Goal: Task Accomplishment & Management: Manage account settings

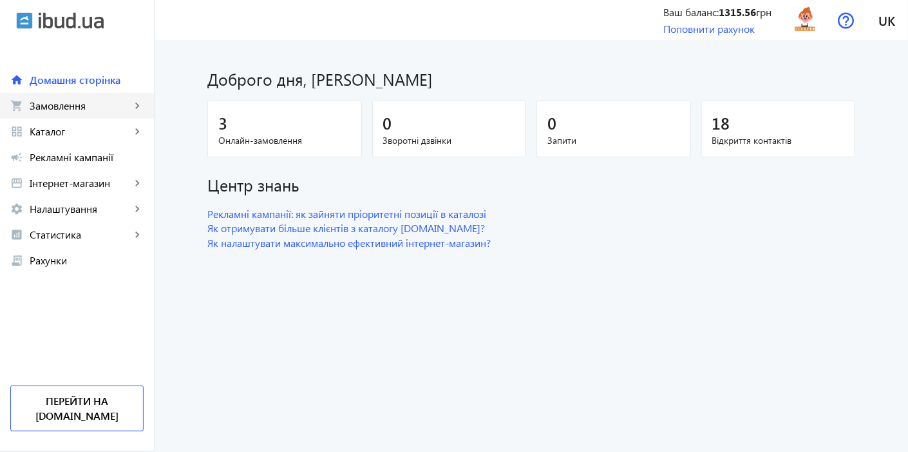
click at [129, 97] on link "shopping_cart Замовлення keyboard_arrow_right" at bounding box center [77, 106] width 154 height 26
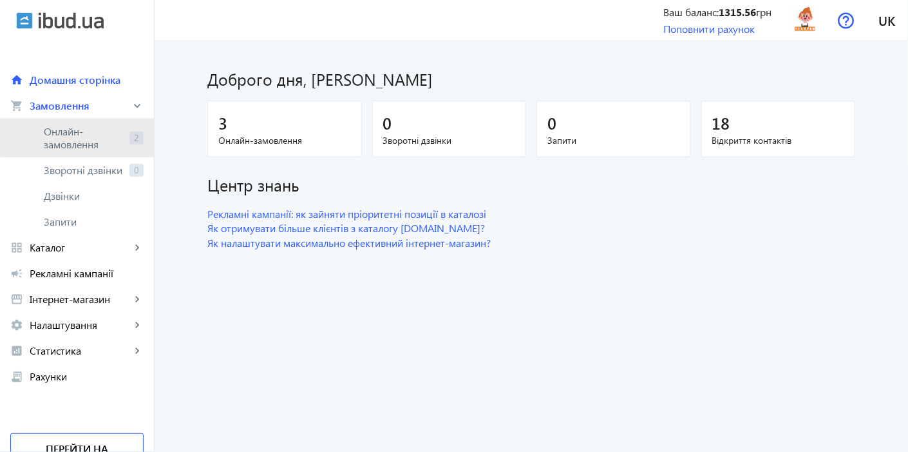
click at [105, 136] on span "Онлайн-замовлення" at bounding box center [84, 138] width 81 height 26
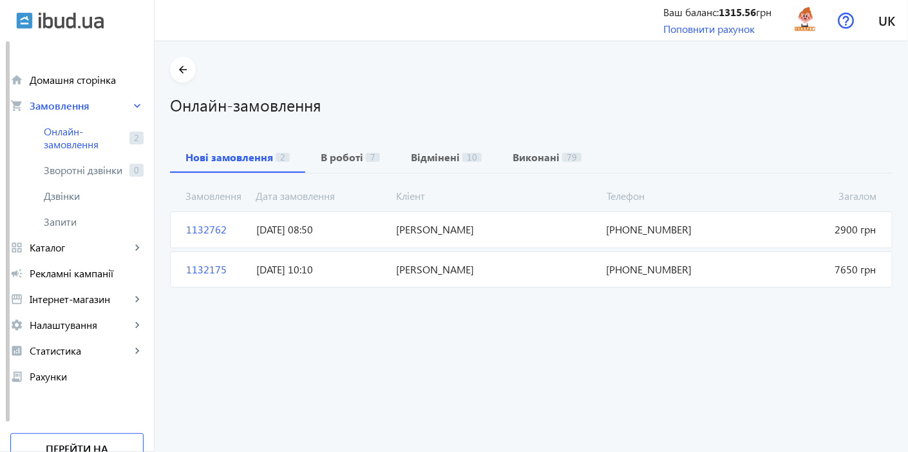
click at [289, 268] on span "[DATE] 10:10" at bounding box center [321, 269] width 140 height 14
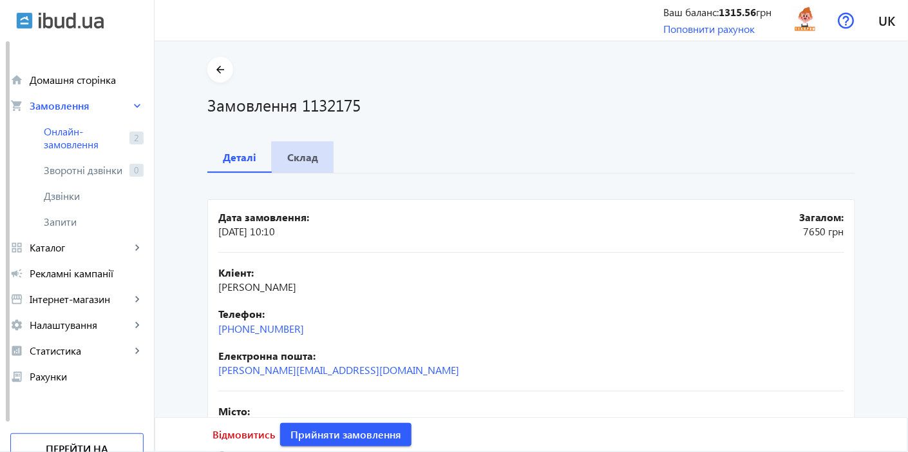
click at [300, 157] on b "Склад" at bounding box center [302, 157] width 31 height 10
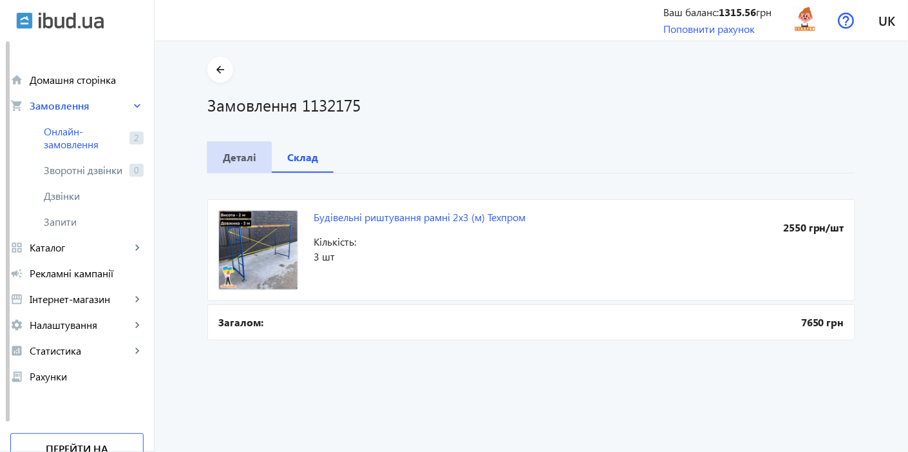
click at [231, 159] on b "Деталі" at bounding box center [240, 157] width 34 height 10
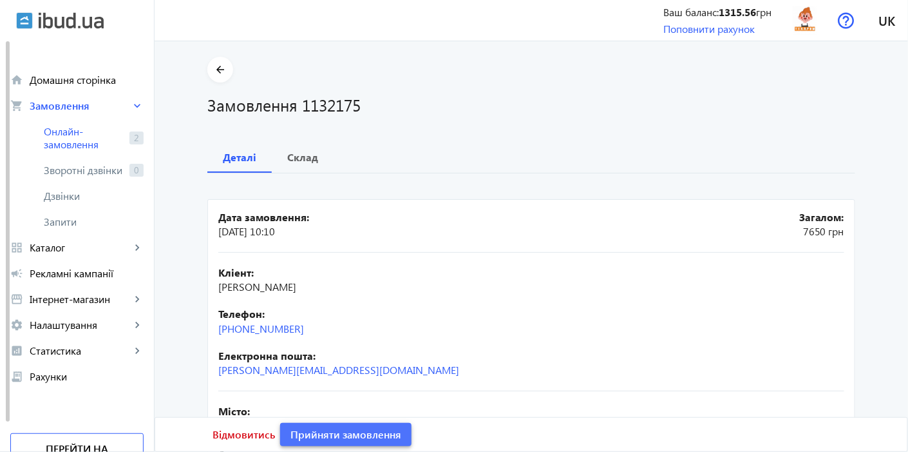
click at [345, 439] on span "Прийняти замовлення" at bounding box center [346, 434] width 111 height 14
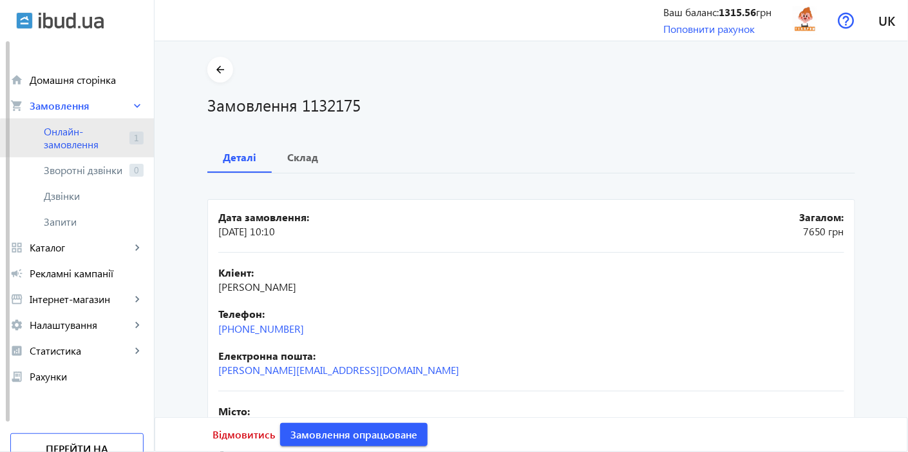
click at [104, 150] on span "Онлайн-замовлення" at bounding box center [84, 138] width 81 height 26
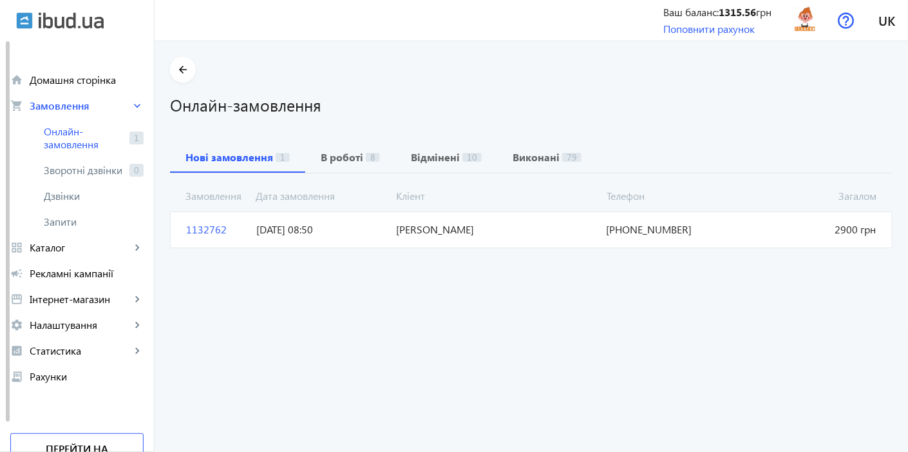
click at [191, 231] on span "1132762" at bounding box center [216, 229] width 70 height 14
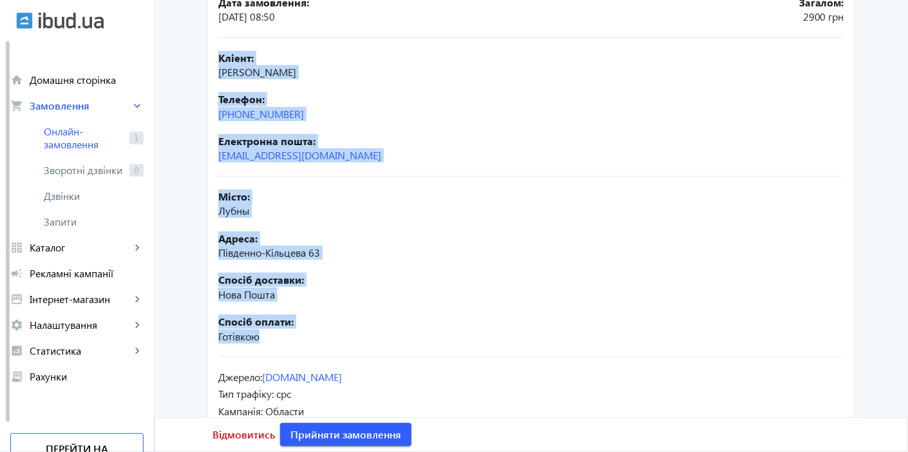
scroll to position [250, 0]
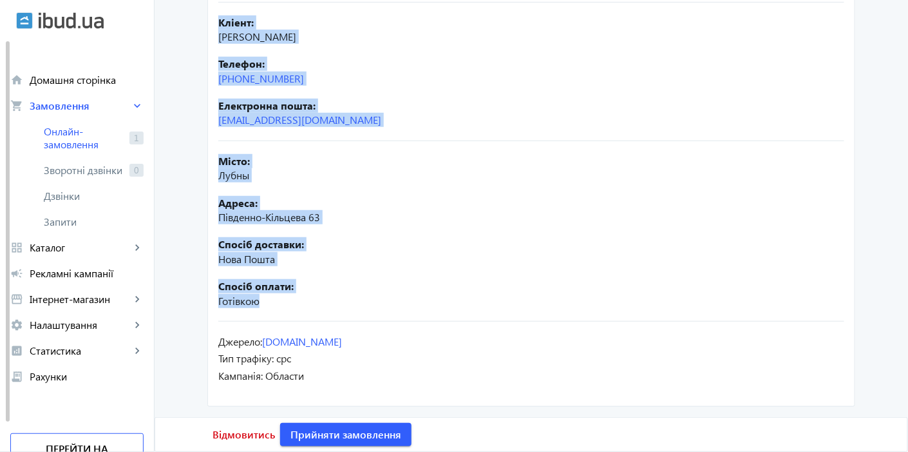
drag, startPoint x: 213, startPoint y: 266, endPoint x: 336, endPoint y: 295, distance: 126.4
click at [336, 295] on mat-card "Дата замовлення: [DATE] 08:50 Загалом: 2900 грн Кліент: [PERSON_NAME] Телефон: …" at bounding box center [531, 177] width 648 height 457
copy mat-card "Кліент: [PERSON_NAME] Телефон: [PHONE_NUMBER] Електронна пошта: [EMAIL_ADDRESS]…"
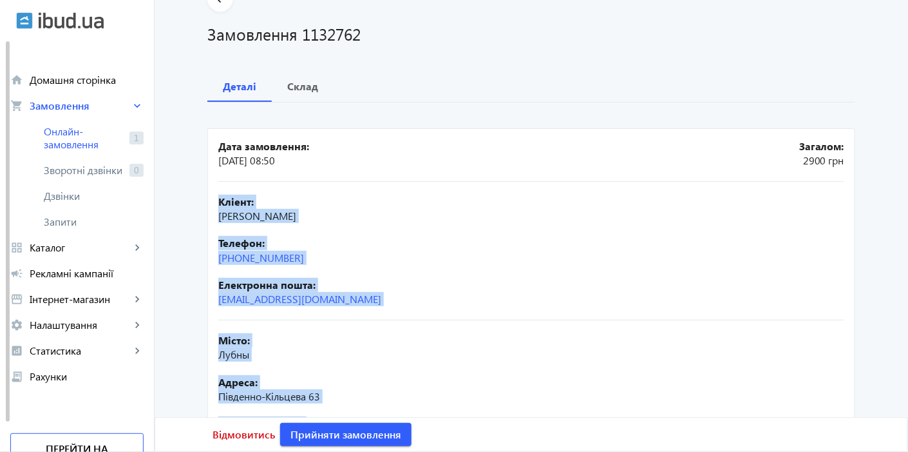
scroll to position [72, 0]
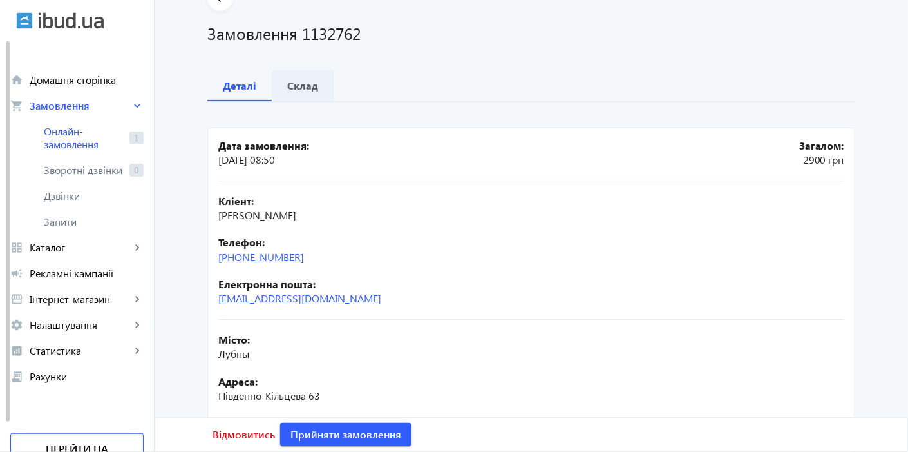
click at [307, 88] on b "Склад" at bounding box center [302, 86] width 31 height 10
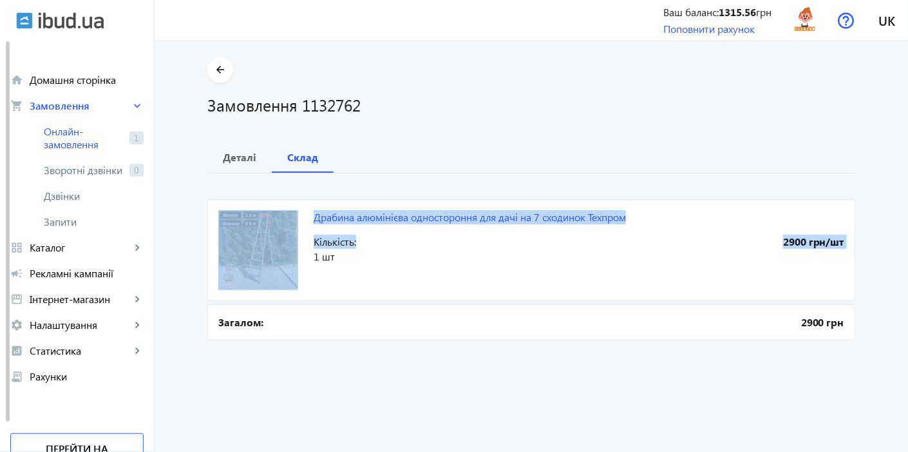
drag, startPoint x: 417, startPoint y: 243, endPoint x: 301, endPoint y: 222, distance: 117.8
click at [303, 222] on mat-card "Драбина алюмінієва одностороння для дачі на 7 сходинок Техпром 2900 грн/шт Кіль…" at bounding box center [531, 250] width 648 height 102
click at [404, 266] on mat-card "Драбина алюмінієва одностороння для дачі на 7 сходинок Техпром 2900 грн/шт Кіль…" at bounding box center [531, 250] width 648 height 102
click at [637, 220] on mat-card "Драбина алюмінієва одностороння для дачі на 7 сходинок Техпром 2900 грн/шт Кіль…" at bounding box center [531, 250] width 648 height 102
click at [483, 269] on mat-card "Драбина алюмінієва одностороння для дачі на 7 сходинок Техпром 2900 грн/шт Кіль…" at bounding box center [531, 250] width 648 height 102
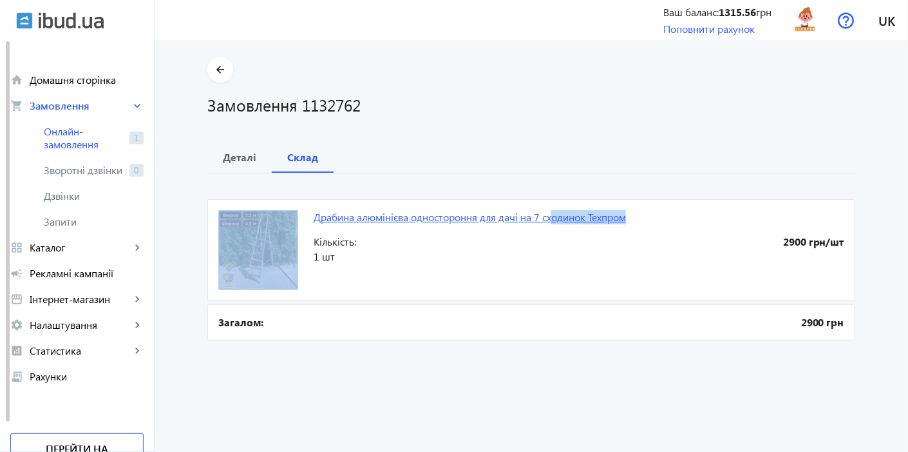
drag, startPoint x: 663, startPoint y: 213, endPoint x: 554, endPoint y: 219, distance: 109.1
click at [554, 219] on mat-card "Драбина алюмінієва одностороння для дачі на 7 сходинок Техпром 2900 грн/шт Кіль…" at bounding box center [531, 250] width 648 height 102
click at [591, 264] on mat-card "Драбина алюмінієва одностороння для дачі на 7 сходинок Техпром 2900 грн/шт Кіль…" at bounding box center [531, 250] width 648 height 102
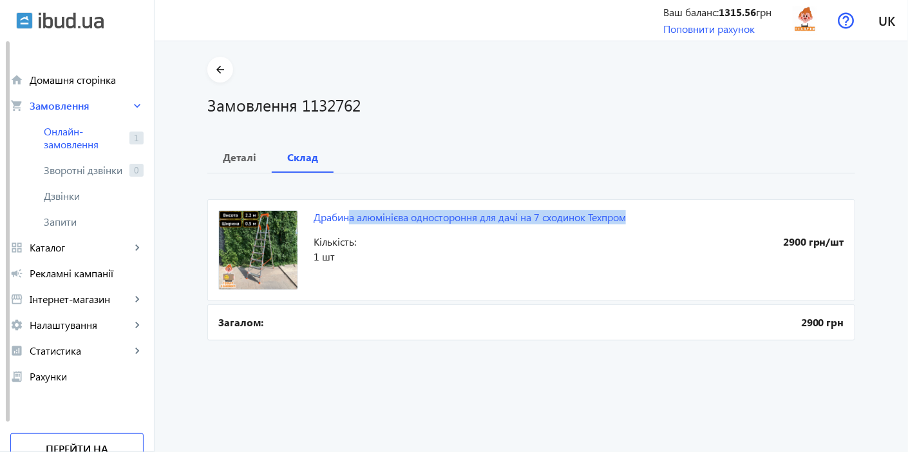
drag, startPoint x: 845, startPoint y: 243, endPoint x: 349, endPoint y: 229, distance: 496.3
click at [349, 229] on mat-card "Драбина алюмінієва одностороння для дачі на 7 сходинок Техпром 2900 грн/шт Кіль…" at bounding box center [531, 250] width 648 height 102
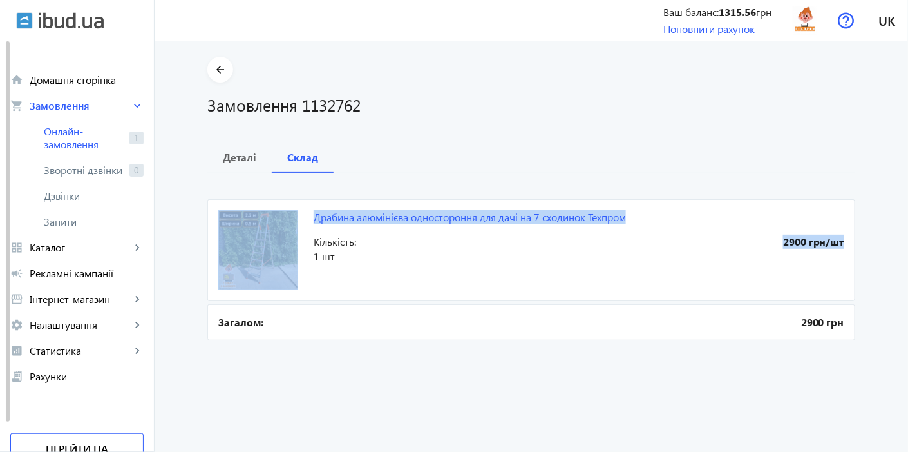
copy mat-card "Драбина алюмінієва одностороння для дачі на 7 сходинок Техпром 2900 грн/ш"
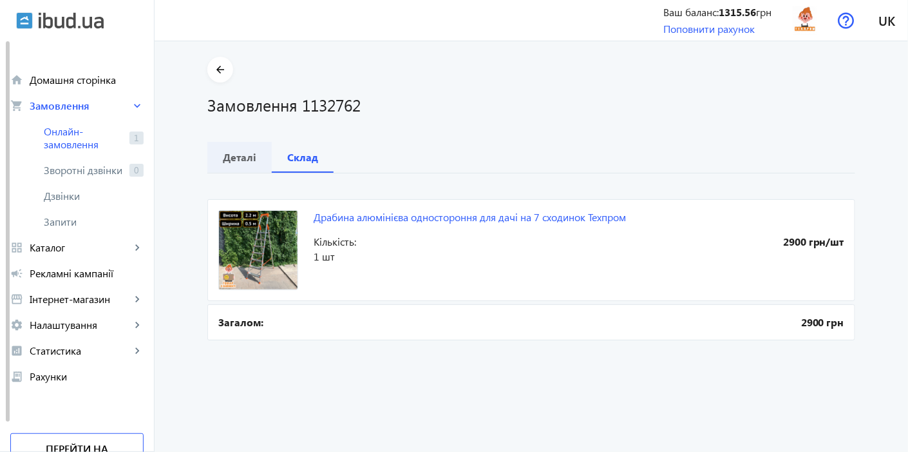
click at [223, 162] on b "Деталі" at bounding box center [240, 157] width 34 height 10
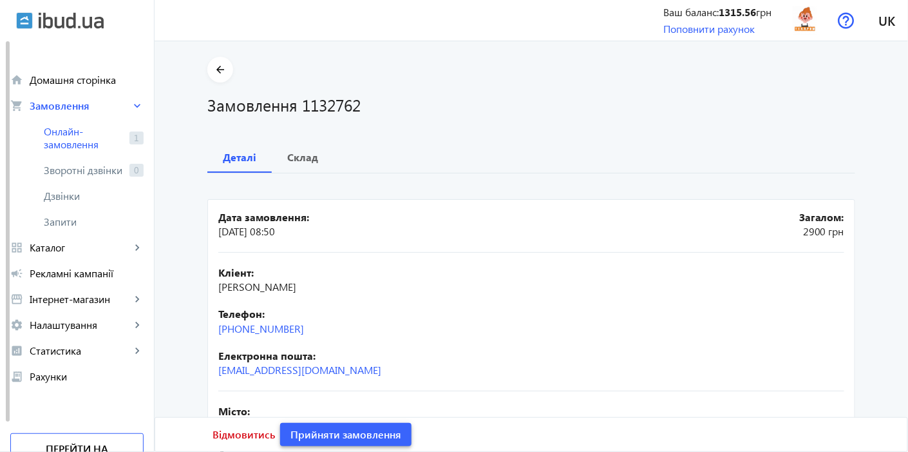
click at [338, 430] on span "Прийняти замовлення" at bounding box center [346, 434] width 111 height 14
click at [805, 27] on img at bounding box center [805, 20] width 29 height 29
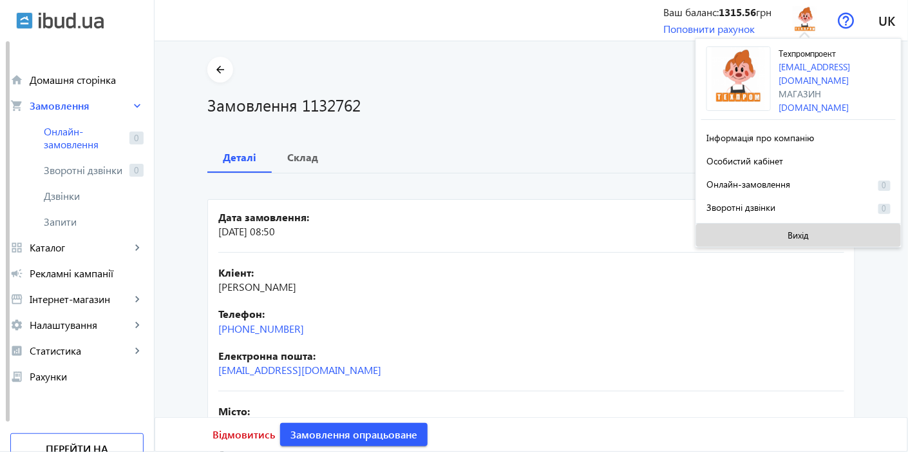
click at [774, 237] on span at bounding box center [798, 235] width 205 height 31
